Goal: Navigation & Orientation: Find specific page/section

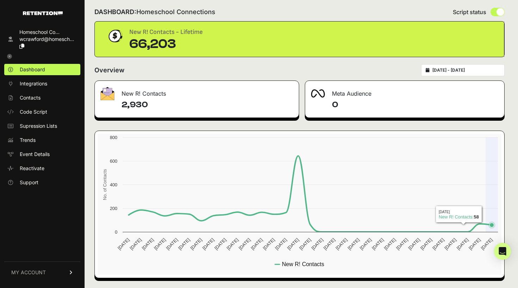
scroll to position [7, 0]
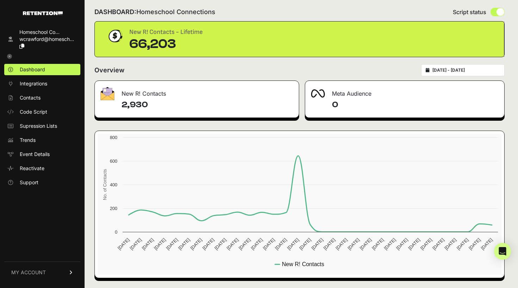
click at [157, 94] on div "New R! Contacts" at bounding box center [197, 91] width 204 height 21
click at [25, 99] on span "Contacts" at bounding box center [30, 97] width 21 height 7
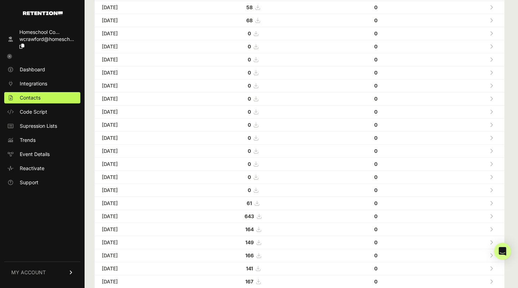
scroll to position [70, 0]
click at [13, 69] on icon at bounding box center [10, 69] width 7 height 5
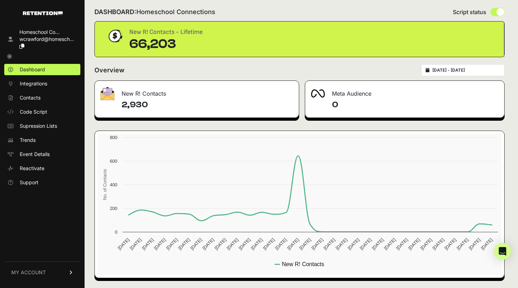
scroll to position [7, 0]
click at [20, 167] on span "Reactivate" at bounding box center [32, 168] width 25 height 7
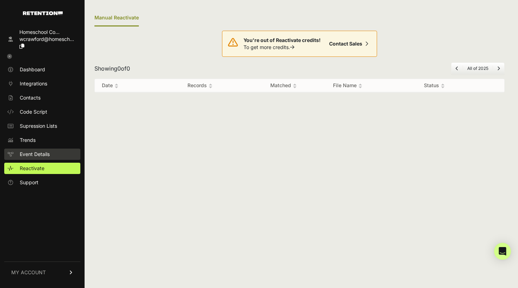
click at [46, 157] on span "Event Details" at bounding box center [35, 153] width 30 height 7
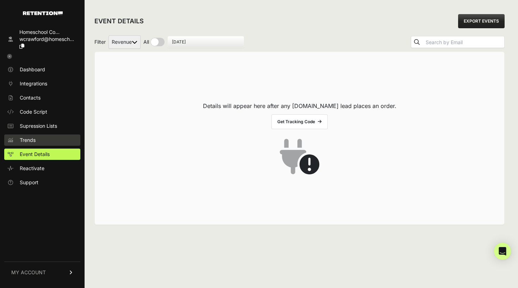
click at [39, 139] on link "Trends" at bounding box center [42, 139] width 76 height 11
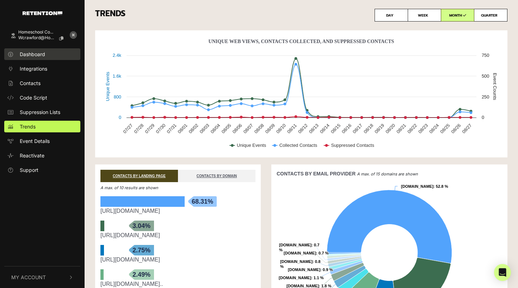
click at [46, 56] on link "Dashboard" at bounding box center [42, 54] width 76 height 12
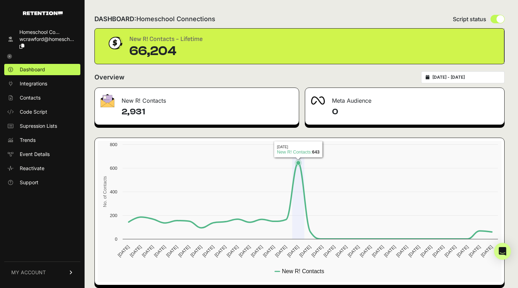
click at [297, 163] on icon at bounding box center [298, 163] width 4 height 4
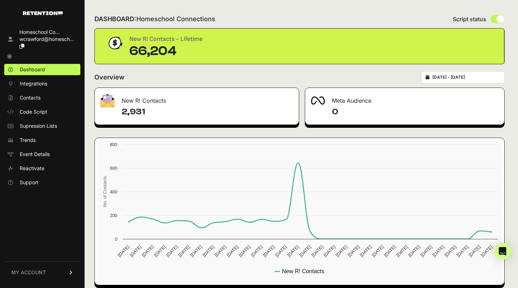
click at [8, 56] on icon at bounding box center [9, 56] width 5 height 5
